Goal: Check status

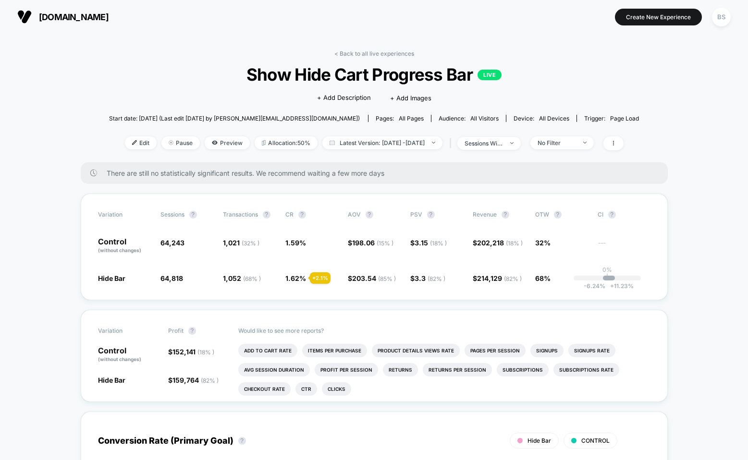
click at [349, 50] on link "< Back to all live experiences" at bounding box center [374, 53] width 80 height 7
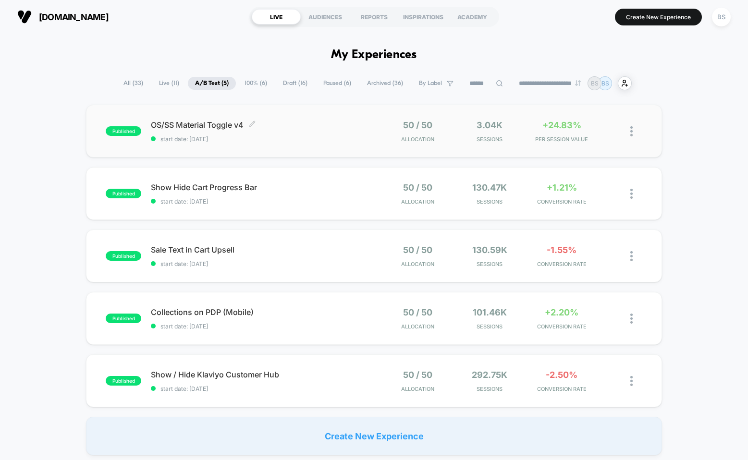
click at [239, 141] on span "start date: [DATE]" at bounding box center [262, 138] width 223 height 7
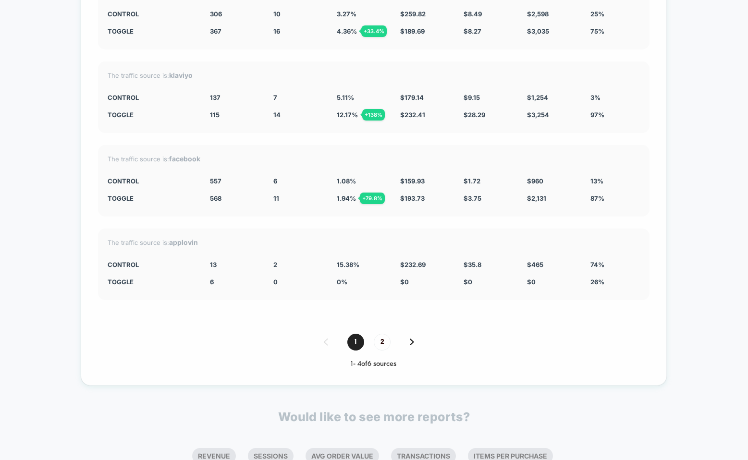
scroll to position [2831, 0]
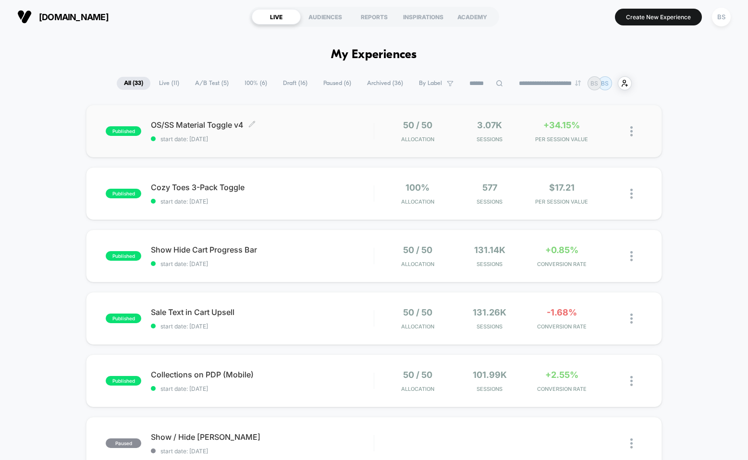
click at [362, 141] on span "start date: [DATE]" at bounding box center [262, 138] width 223 height 7
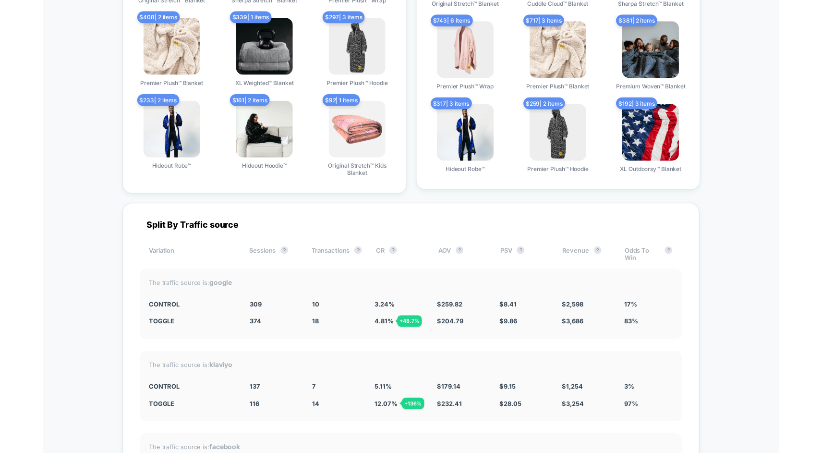
scroll to position [2328, 0]
